Goal: Find specific page/section: Find specific page/section

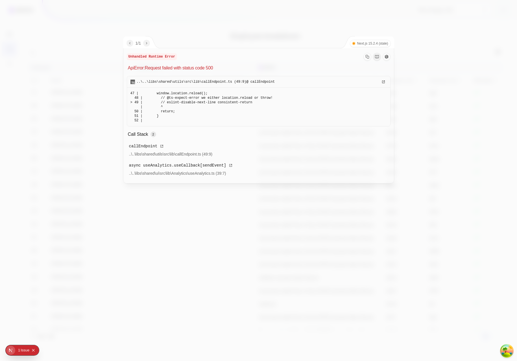
type input "Plan Design 247"
drag, startPoint x: 65, startPoint y: 37, endPoint x: 61, endPoint y: 28, distance: 9.8
click at [65, 37] on div at bounding box center [258, 180] width 517 height 361
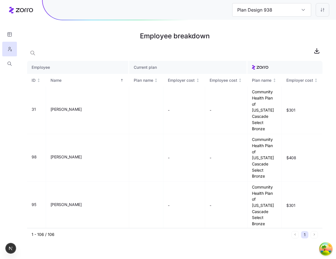
type input "Plan Design 87"
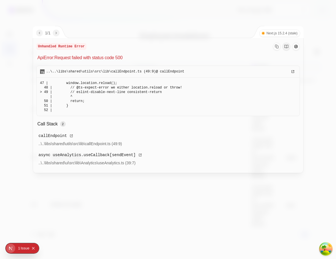
type input "Plan Design 266"
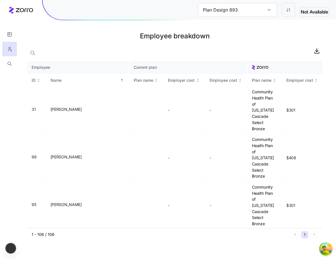
type input "Plan Design 109"
type input "Plan Design 651"
type input "Plan Design 904"
